Goal: Task Accomplishment & Management: Use online tool/utility

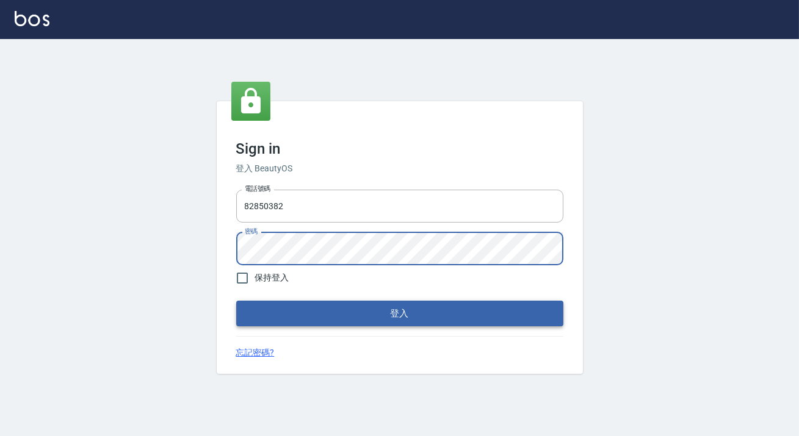
click at [446, 306] on button "登入" at bounding box center [399, 314] width 327 height 26
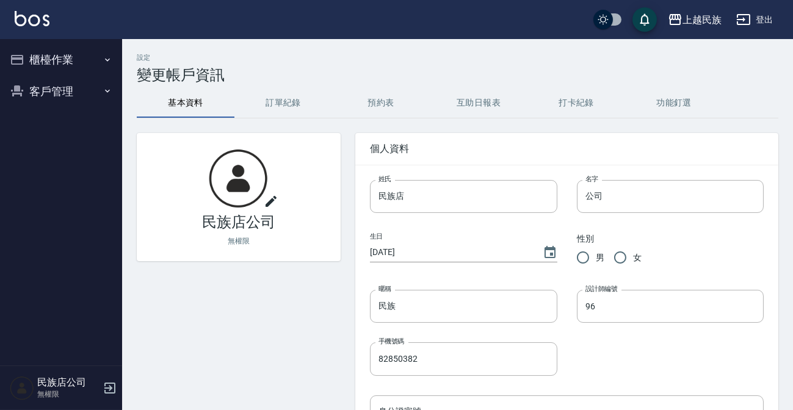
click at [70, 50] on button "櫃檯作業" at bounding box center [61, 60] width 112 height 32
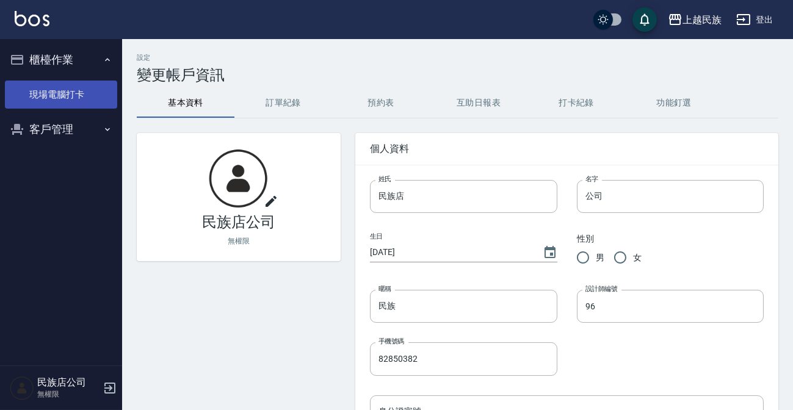
click at [97, 89] on link "現場電腦打卡" at bounding box center [61, 95] width 112 height 28
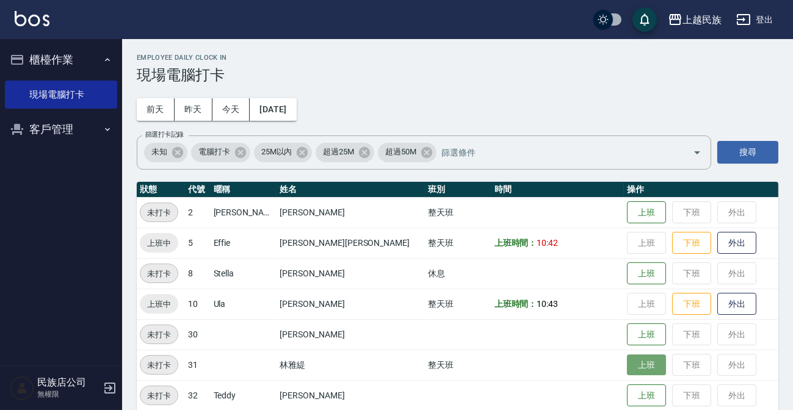
click at [627, 361] on button "上班" at bounding box center [646, 365] width 39 height 21
